Goal: Information Seeking & Learning: Find specific fact

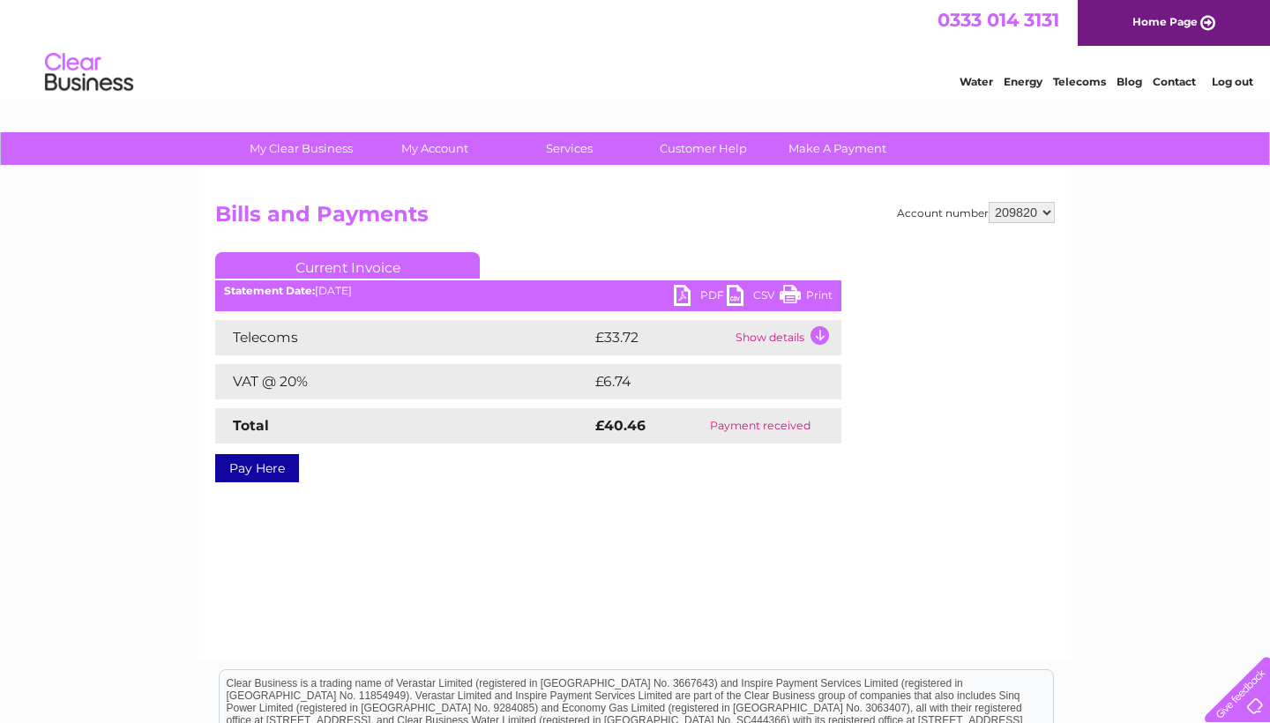
click at [352, 291] on div "Statement Date: 11/08/2025" at bounding box center [528, 291] width 626 height 12
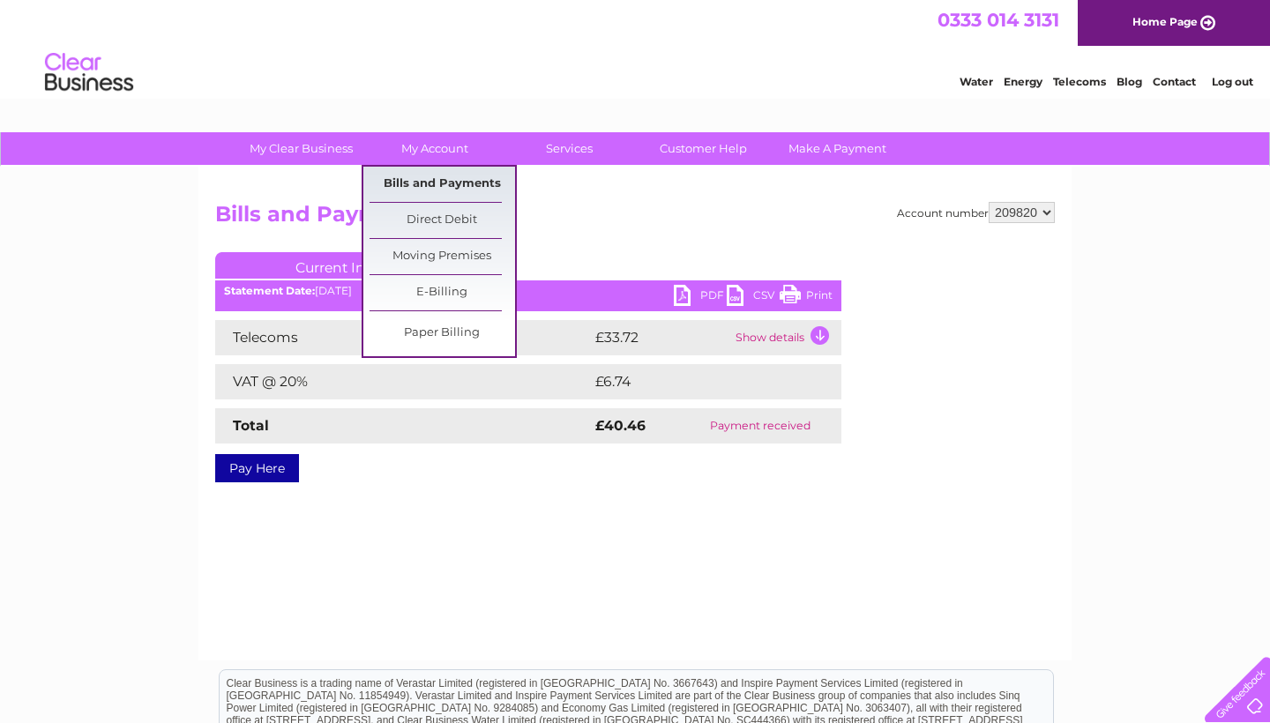
click at [420, 183] on link "Bills and Payments" at bounding box center [443, 184] width 146 height 35
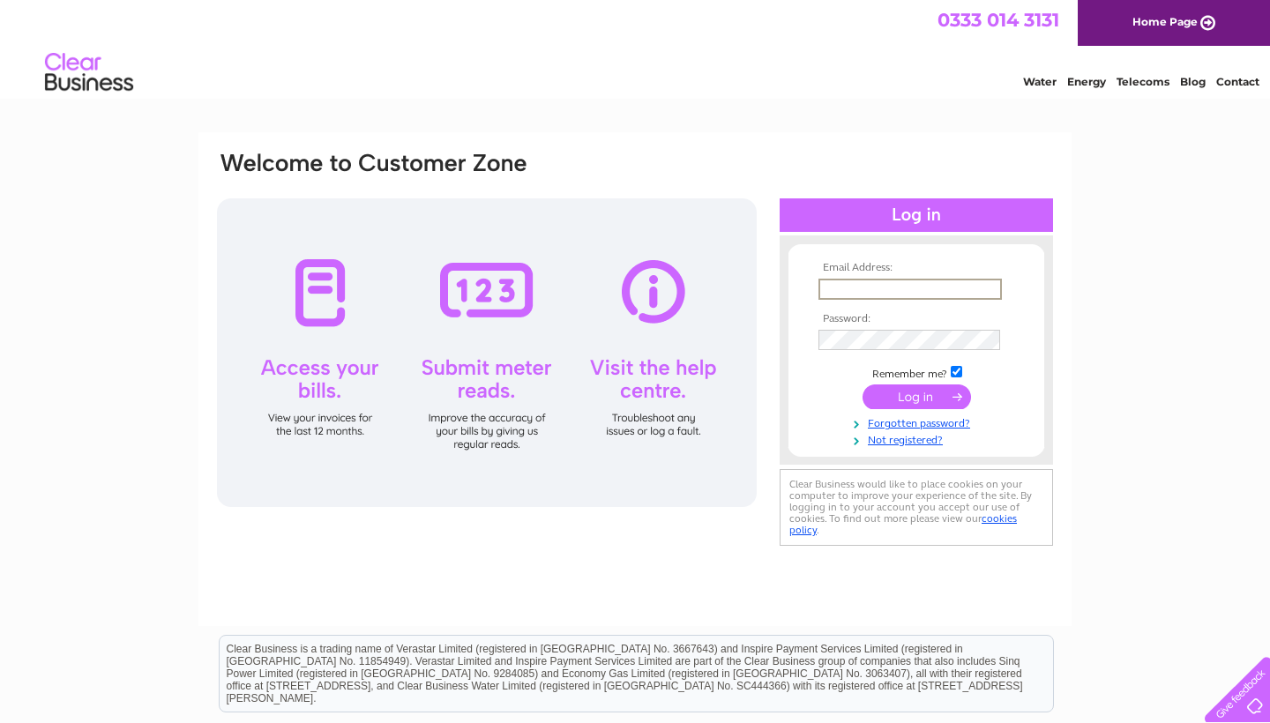
type input "[EMAIL_ADDRESS][DOMAIN_NAME]"
click at [917, 395] on input "submit" at bounding box center [917, 397] width 109 height 25
click at [898, 393] on input "submit" at bounding box center [917, 395] width 109 height 25
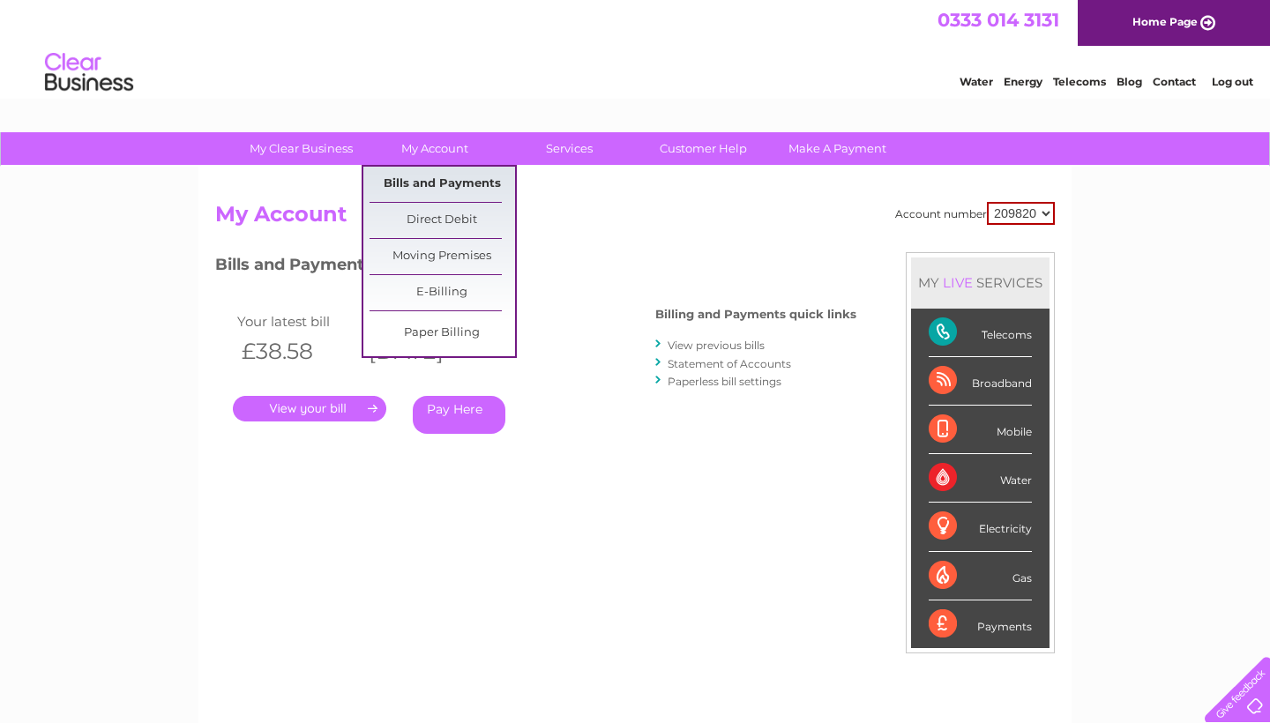
click at [449, 191] on link "Bills and Payments" at bounding box center [443, 184] width 146 height 35
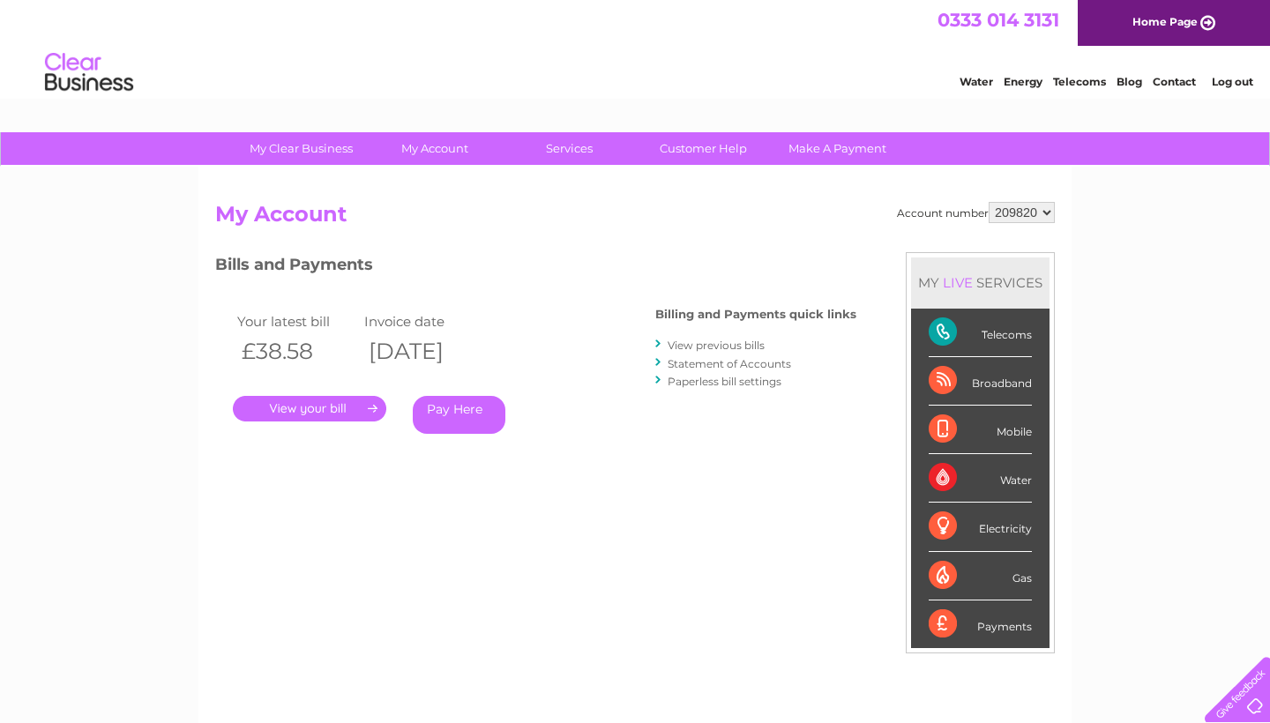
click at [722, 345] on link "View previous bills" at bounding box center [716, 345] width 97 height 13
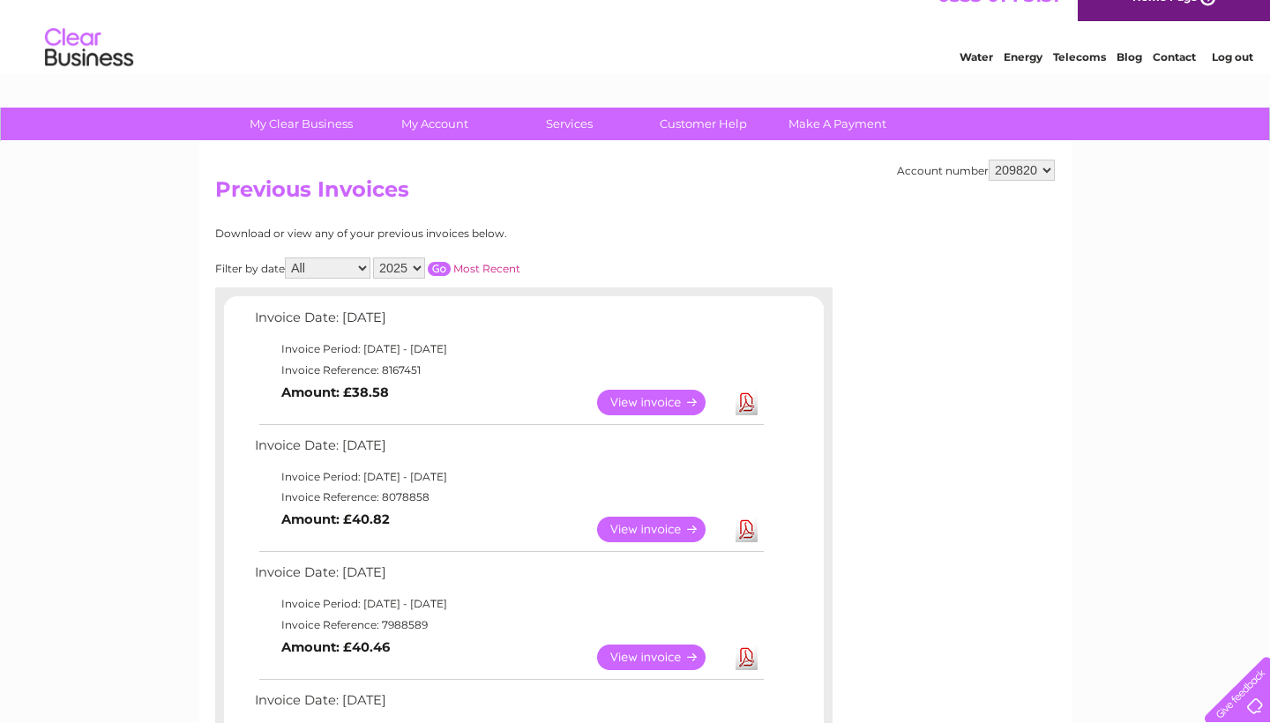
scroll to position [24, 0]
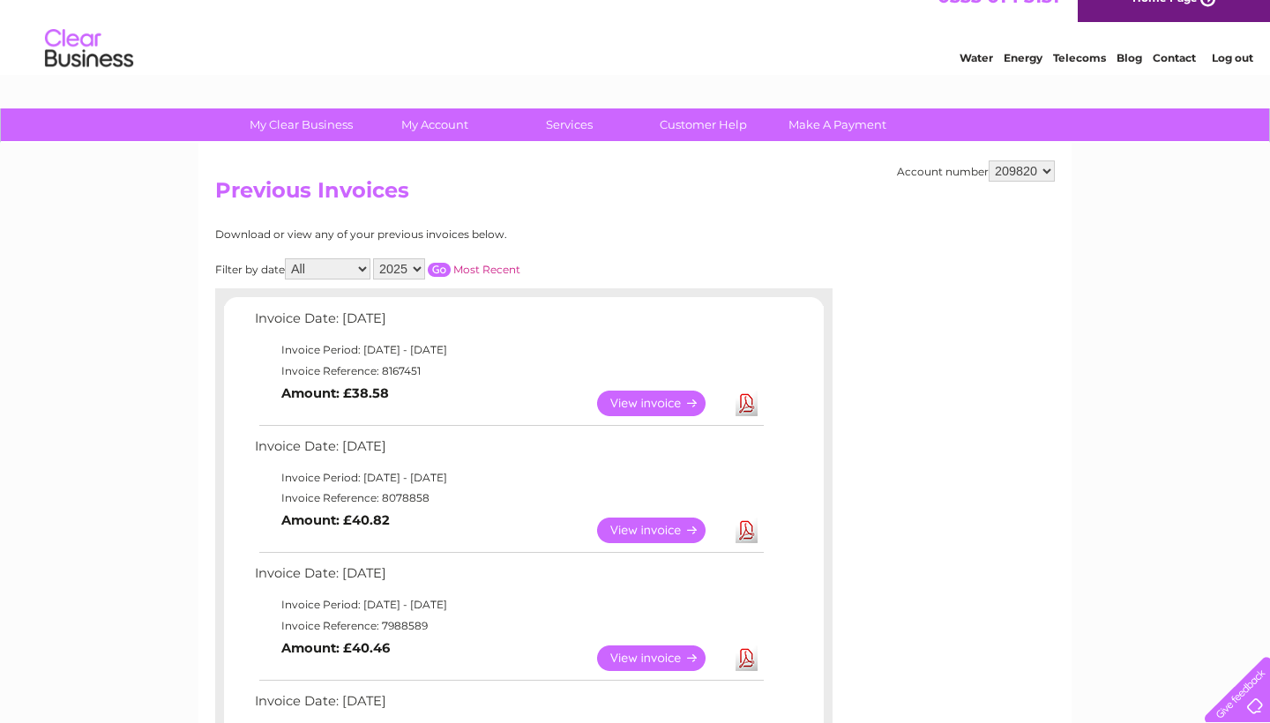
select select "2024"
click at [451, 264] on input "button" at bounding box center [439, 270] width 23 height 14
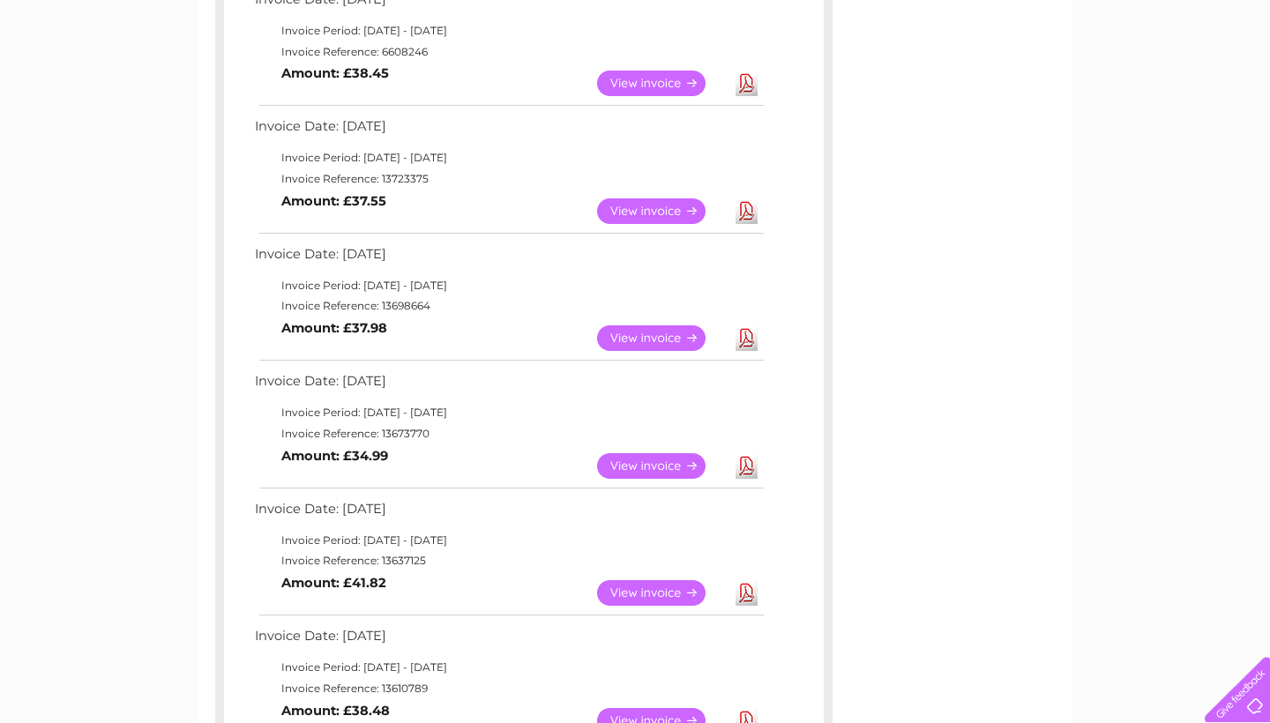
scroll to position [1107, 0]
click at [661, 326] on link "View" at bounding box center [662, 339] width 130 height 26
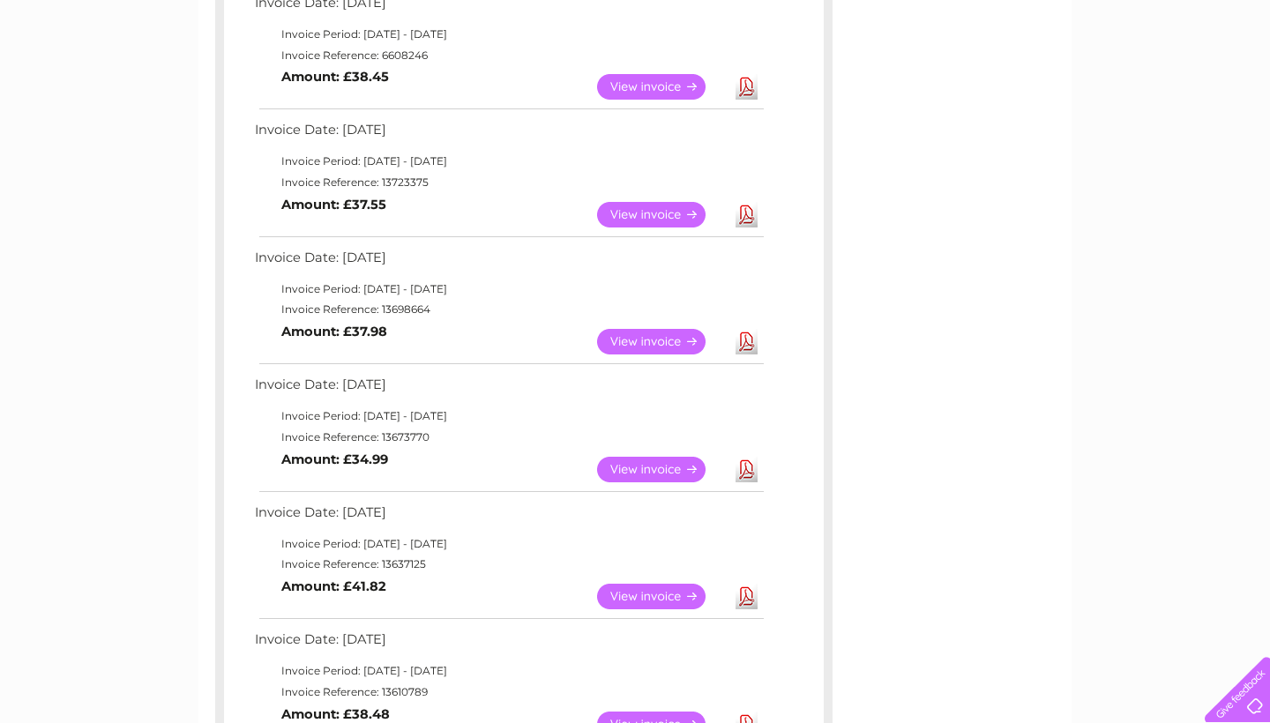
scroll to position [1108, 0]
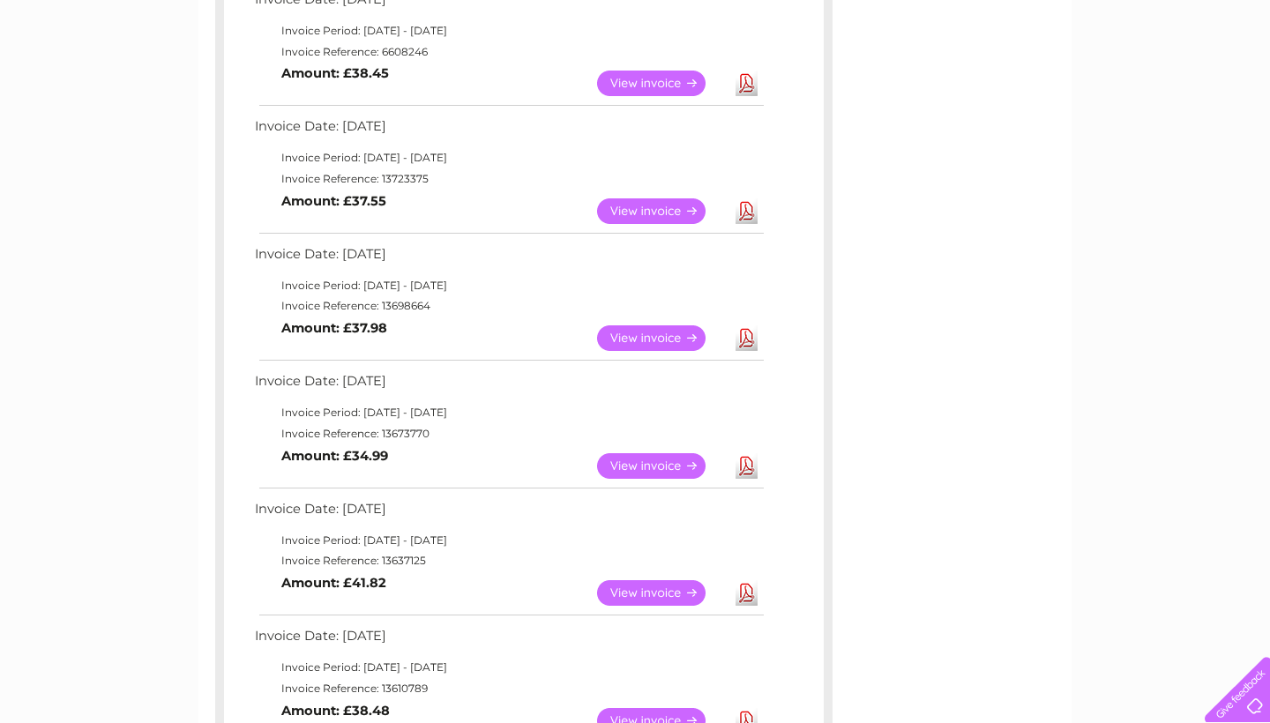
click at [504, 402] on td "Invoice Period: 1 March 2024 - 31 March 2024" at bounding box center [509, 412] width 516 height 21
click at [659, 453] on link "View" at bounding box center [662, 466] width 130 height 26
